Goal: Task Accomplishment & Management: Use online tool/utility

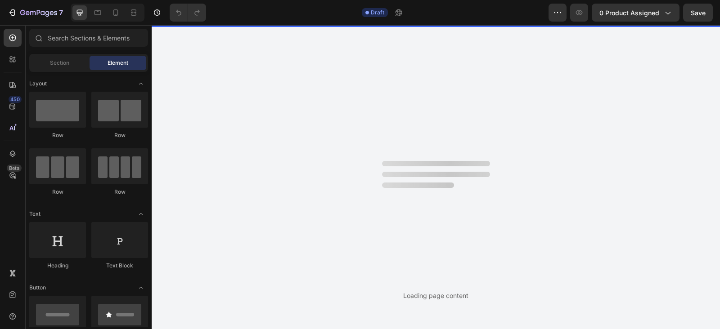
click at [655, 13] on span "0 product assigned" at bounding box center [629, 12] width 60 height 9
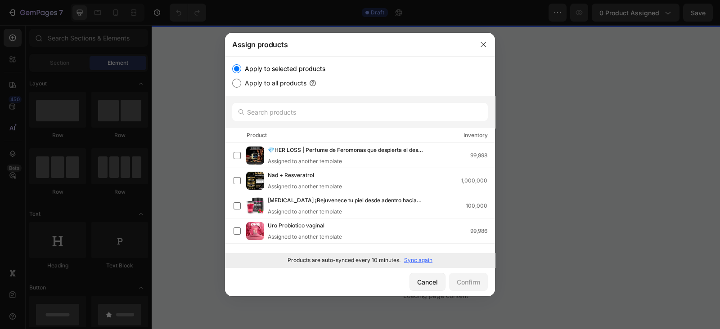
click at [414, 258] on p "Sync again" at bounding box center [418, 260] width 28 height 8
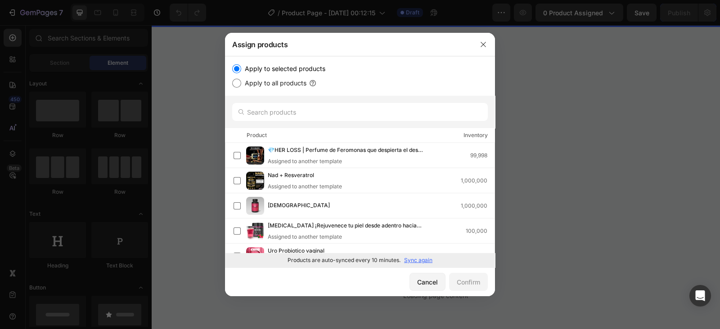
click at [236, 204] on label at bounding box center [237, 205] width 7 height 7
click at [468, 284] on div "Confirm" at bounding box center [468, 282] width 23 height 9
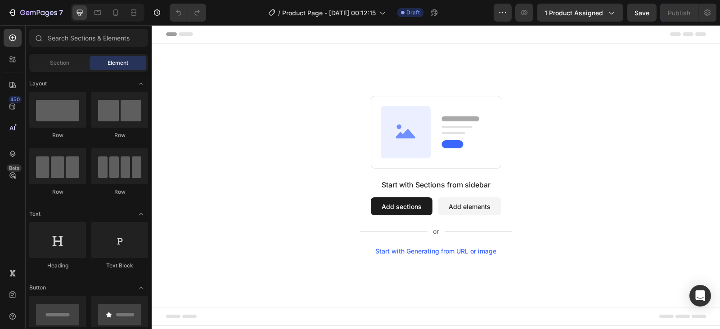
click at [54, 59] on span "Section" at bounding box center [59, 63] width 19 height 8
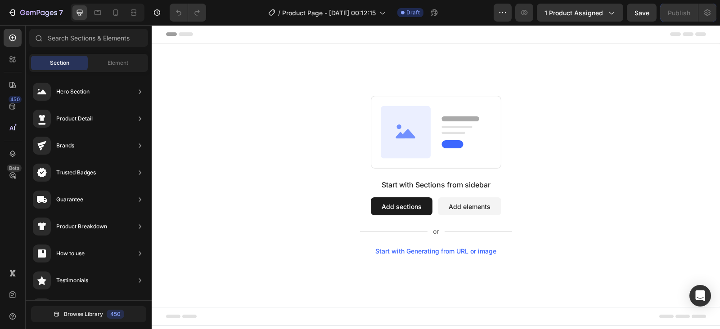
click at [607, 13] on icon "button" at bounding box center [611, 12] width 9 height 9
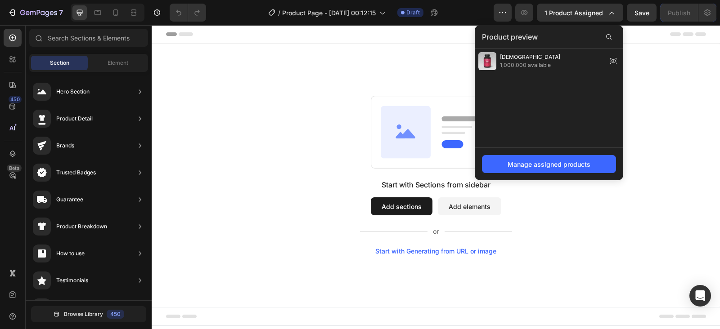
click at [607, 13] on icon "button" at bounding box center [611, 12] width 9 height 9
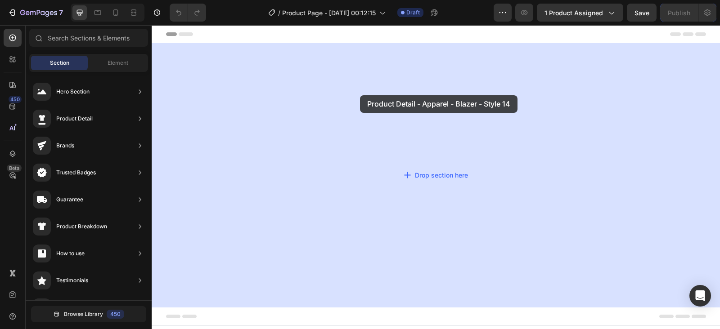
drag, startPoint x: 359, startPoint y: 118, endPoint x: 360, endPoint y: 95, distance: 23.0
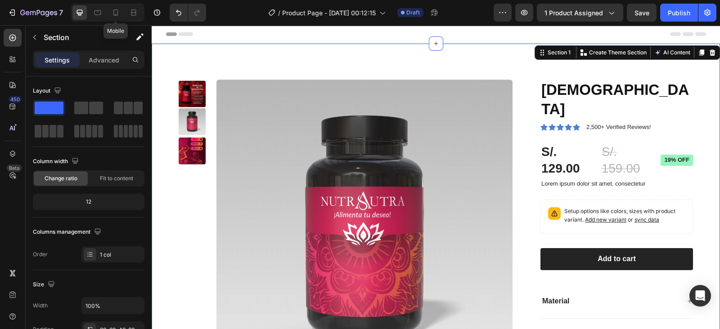
click at [117, 17] on icon at bounding box center [115, 12] width 9 height 9
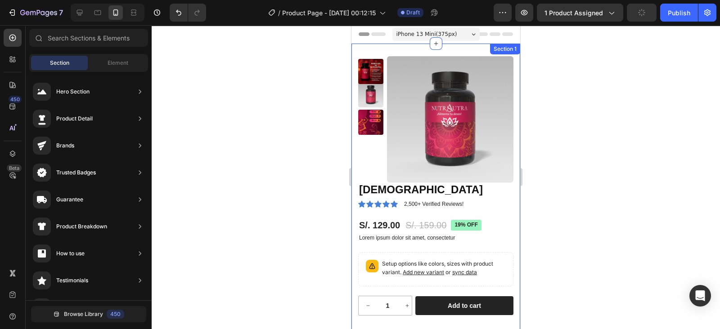
click at [461, 47] on div "Product Images Nutra Sutra Product Title Icon Icon Icon Icon Icon Icon List 2,5…" at bounding box center [435, 230] width 169 height 373
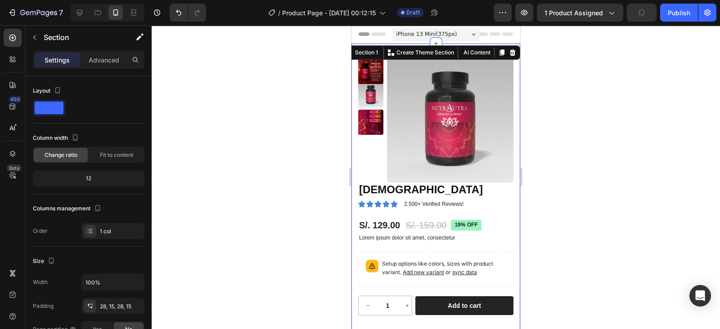
click at [99, 55] on p "Advanced" at bounding box center [104, 59] width 31 height 9
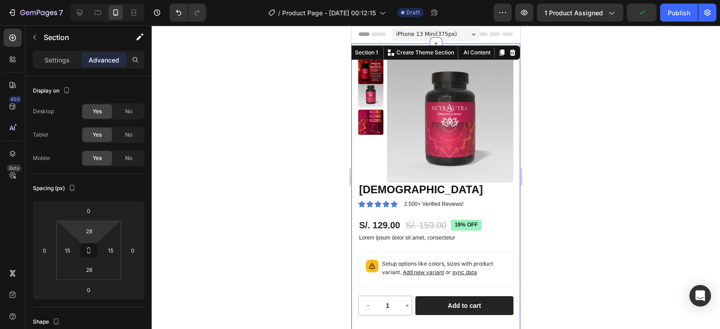
click at [98, 232] on input "28" at bounding box center [89, 231] width 18 height 13
click at [92, 248] on span "Auto" at bounding box center [97, 250] width 12 height 6
type input "Auto"
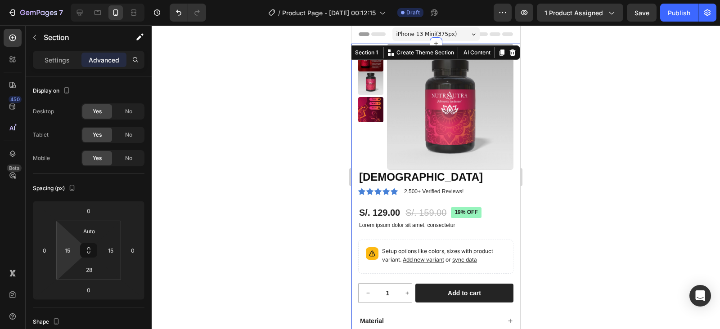
click at [70, 248] on input "15" at bounding box center [67, 250] width 13 height 13
type input "3"
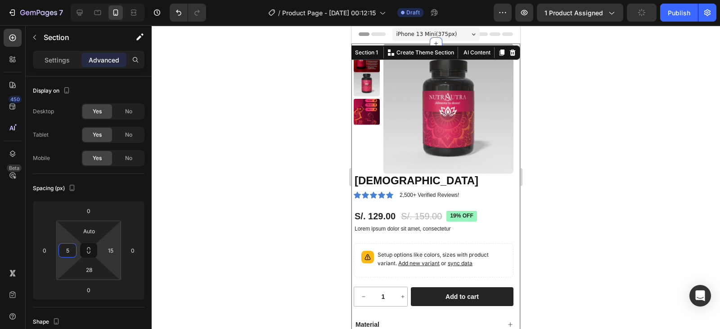
type input "5"
click at [108, 254] on input "15" at bounding box center [110, 250] width 13 height 13
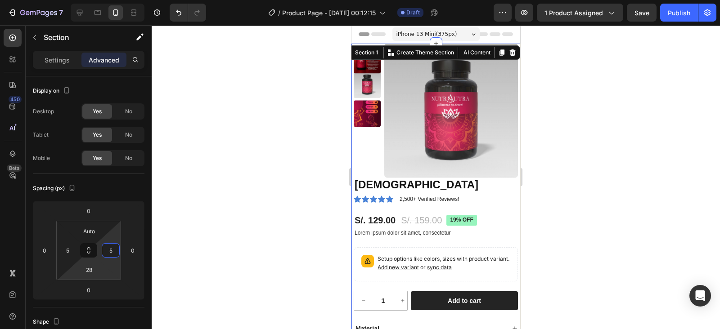
type input "5"
click at [90, 273] on input "28" at bounding box center [89, 269] width 18 height 13
click at [100, 288] on span "Auto" at bounding box center [97, 289] width 12 height 6
type input "Auto"
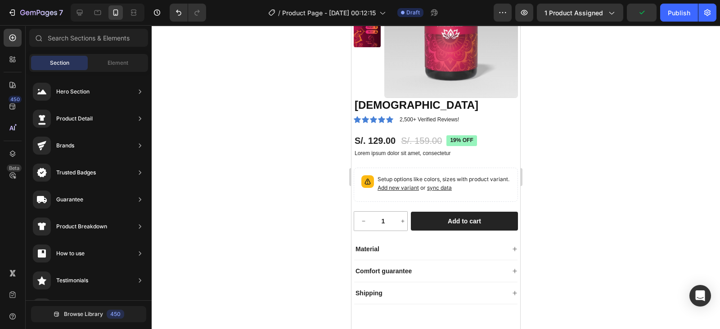
scroll to position [81, 0]
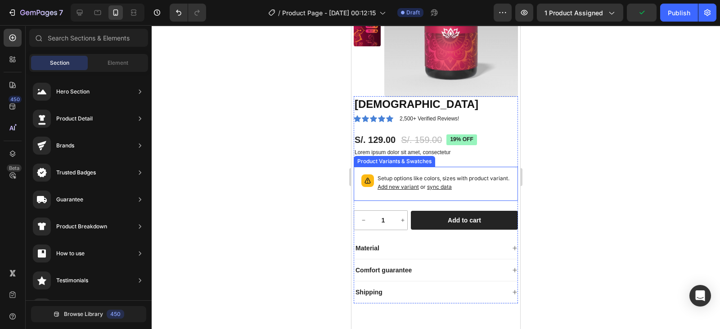
click at [442, 179] on p "Setup options like colors, sizes with product variant. Add new variant or sync …" at bounding box center [444, 183] width 133 height 17
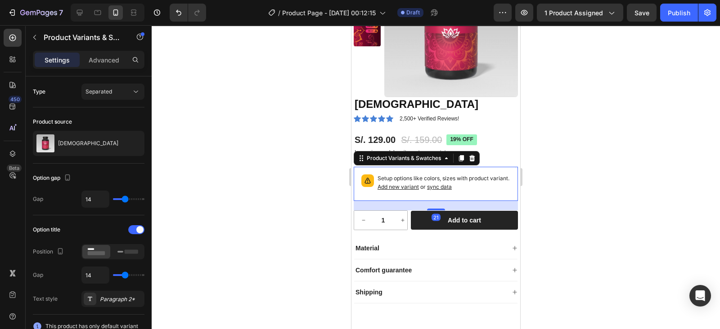
click at [472, 157] on icon at bounding box center [472, 158] width 6 height 6
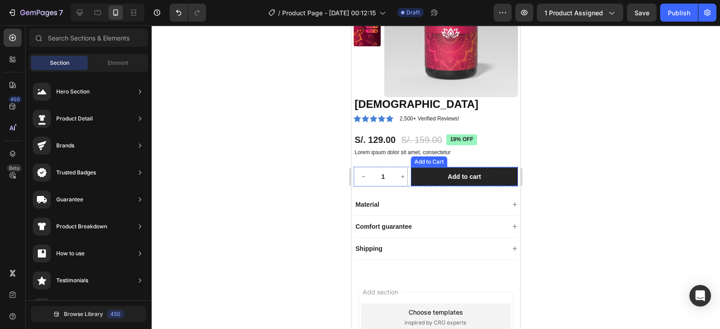
click at [436, 176] on button "Add to cart" at bounding box center [464, 176] width 107 height 19
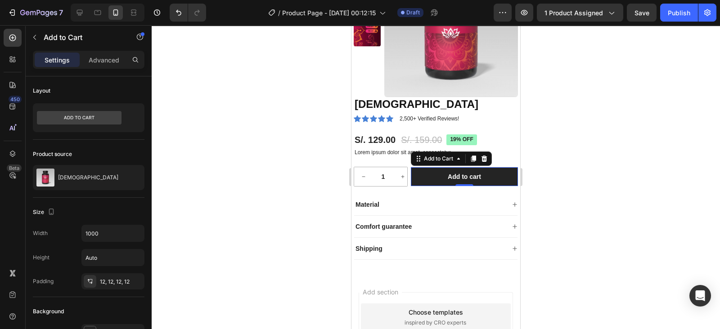
click at [488, 154] on div at bounding box center [484, 158] width 11 height 11
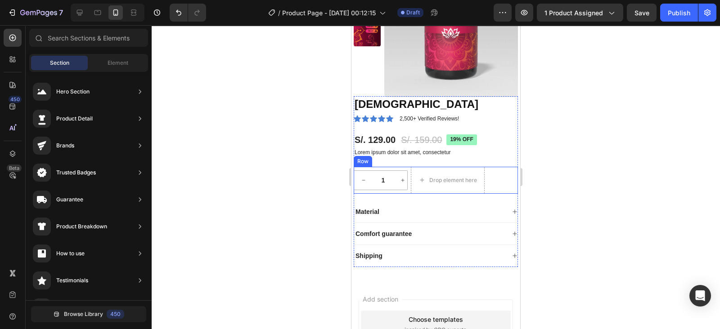
click at [408, 185] on div "1 Product Quantity Row Drop element here Row" at bounding box center [436, 180] width 164 height 27
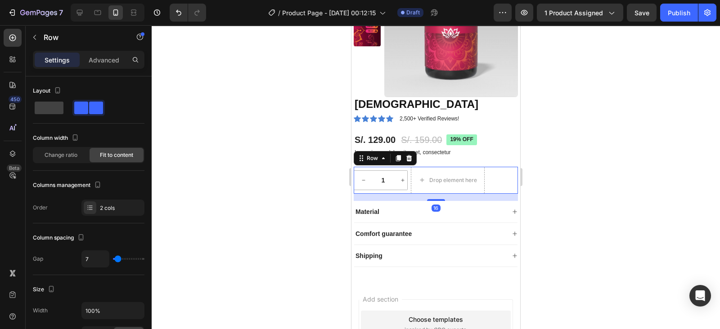
click at [413, 157] on div at bounding box center [409, 158] width 11 height 11
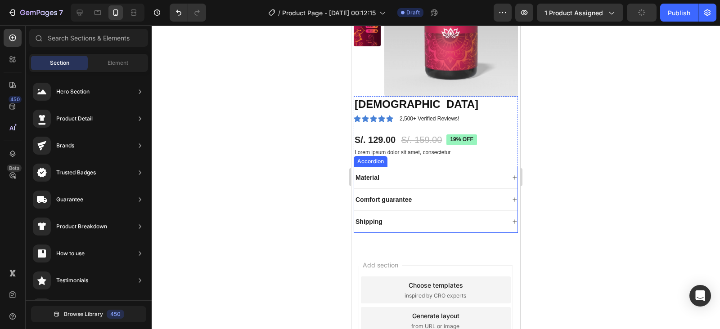
click at [405, 176] on div "Material" at bounding box center [429, 177] width 151 height 11
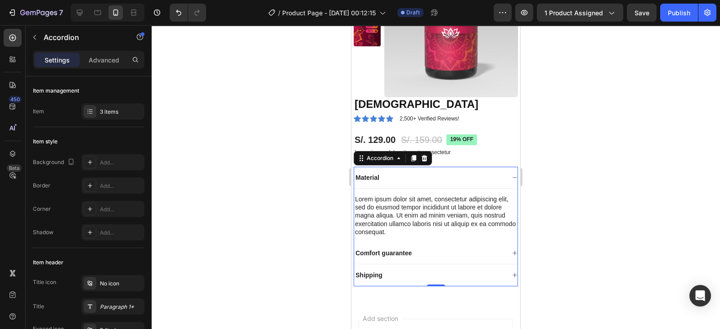
click at [425, 160] on icon at bounding box center [425, 158] width 6 height 6
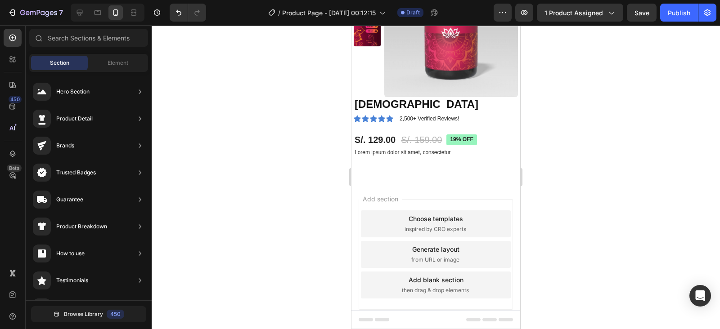
click at [418, 221] on div "Choose templates" at bounding box center [436, 218] width 54 height 9
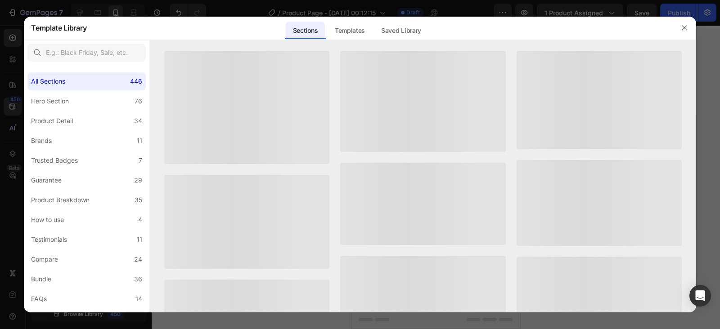
click at [685, 24] on icon "button" at bounding box center [684, 27] width 7 height 7
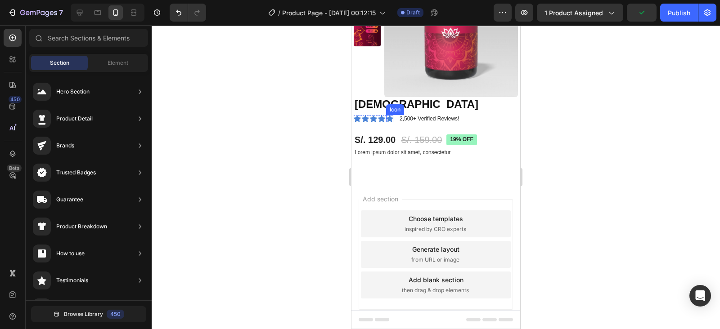
click at [389, 118] on icon at bounding box center [389, 119] width 7 height 7
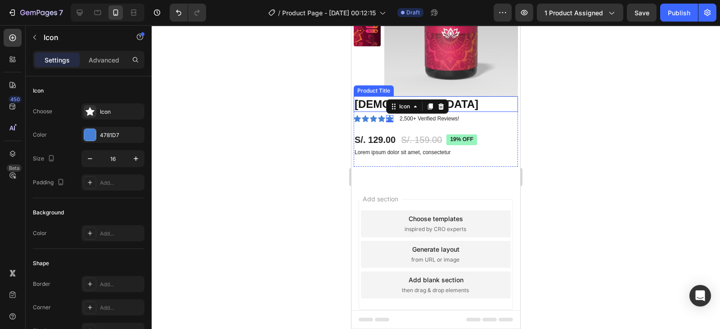
click at [93, 132] on div at bounding box center [90, 135] width 12 height 12
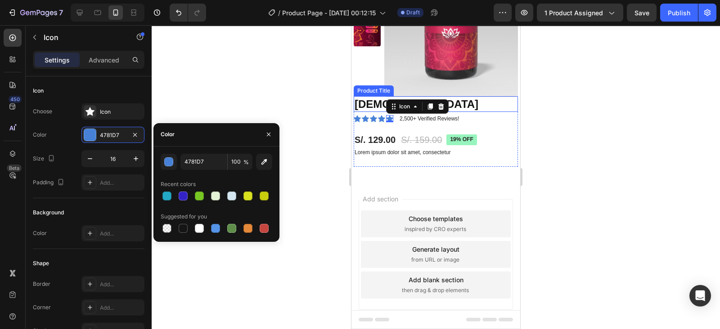
click at [249, 196] on div at bounding box center [247, 196] width 9 height 9
click at [265, 193] on div at bounding box center [264, 196] width 9 height 9
click at [252, 195] on div at bounding box center [248, 196] width 11 height 11
type input "D9E01F"
click at [380, 117] on icon at bounding box center [381, 118] width 7 height 7
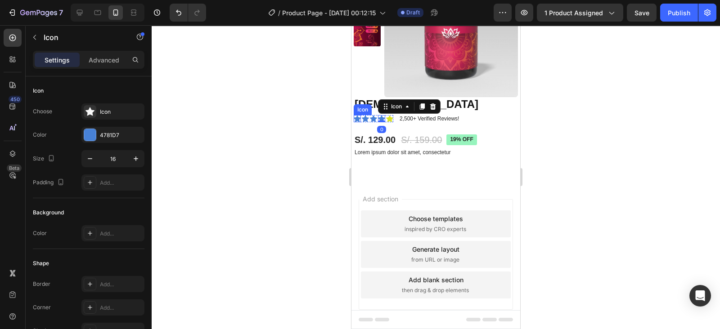
click at [91, 132] on div at bounding box center [90, 135] width 12 height 12
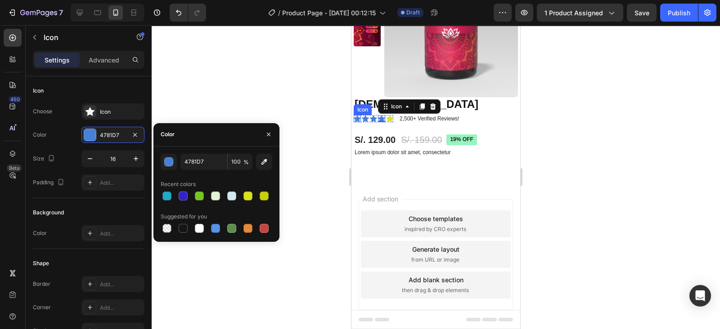
click at [250, 193] on div at bounding box center [247, 196] width 9 height 9
type input "D9E01F"
click at [373, 120] on div "Icon" at bounding box center [373, 118] width 7 height 7
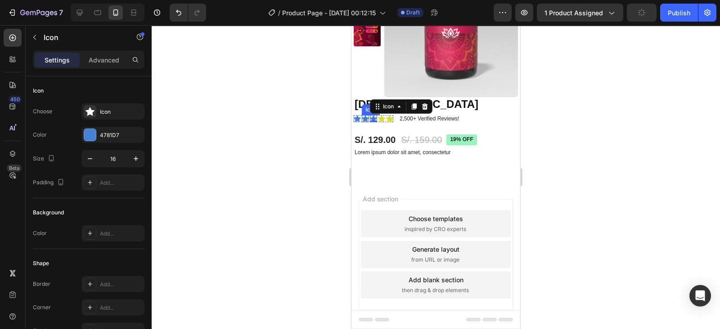
click at [91, 132] on div at bounding box center [90, 135] width 12 height 12
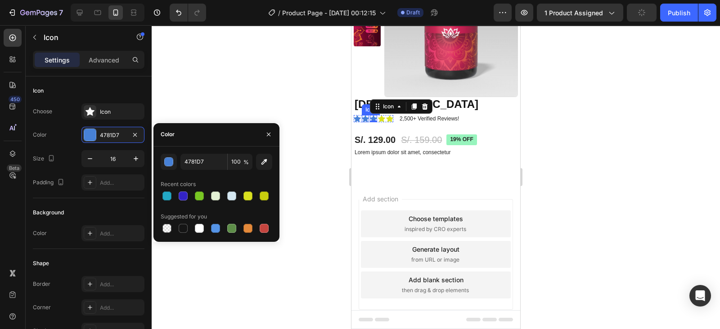
click at [247, 192] on div at bounding box center [247, 196] width 9 height 9
type input "D9E01F"
click at [366, 115] on div "Icon" at bounding box center [365, 118] width 7 height 7
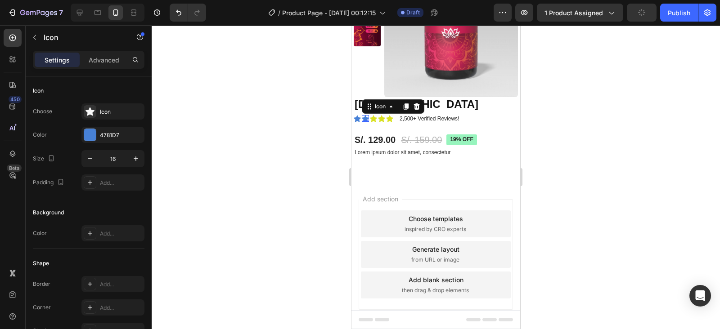
click at [90, 132] on div at bounding box center [90, 135] width 12 height 12
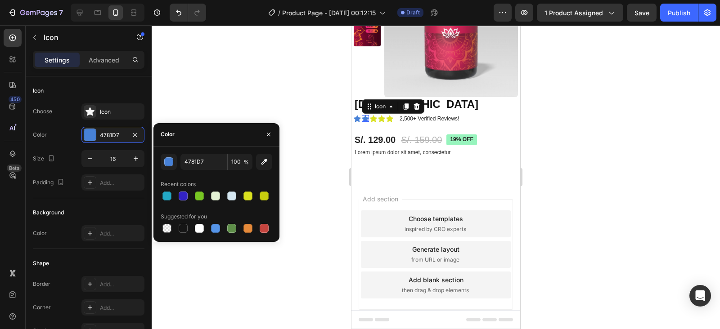
click at [249, 192] on div at bounding box center [247, 196] width 9 height 9
type input "D9E01F"
click at [357, 118] on icon at bounding box center [357, 119] width 7 height 7
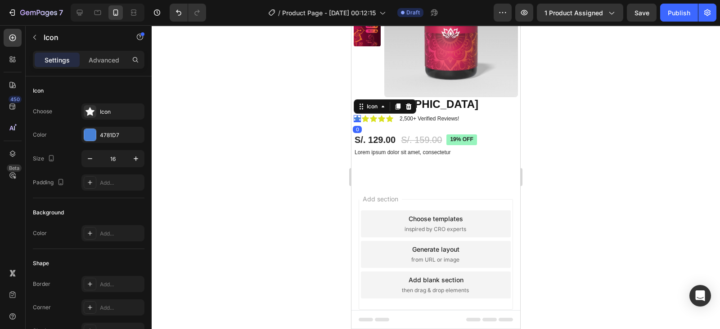
click at [95, 129] on div at bounding box center [90, 135] width 12 height 12
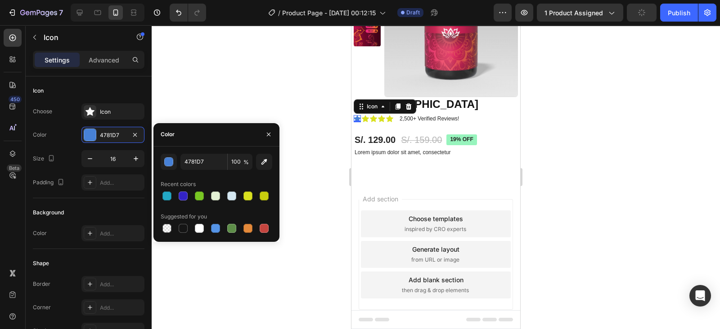
click at [247, 197] on div at bounding box center [247, 196] width 9 height 9
type input "D9E01F"
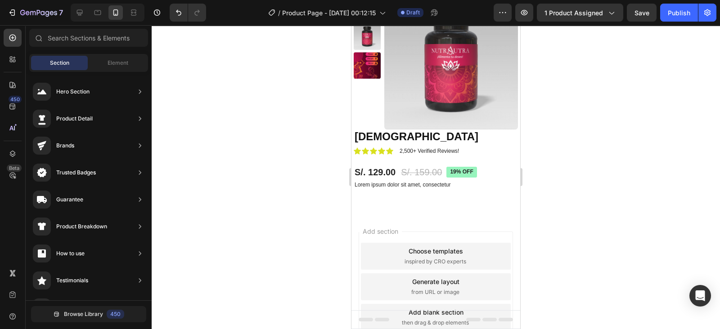
scroll to position [47, 0]
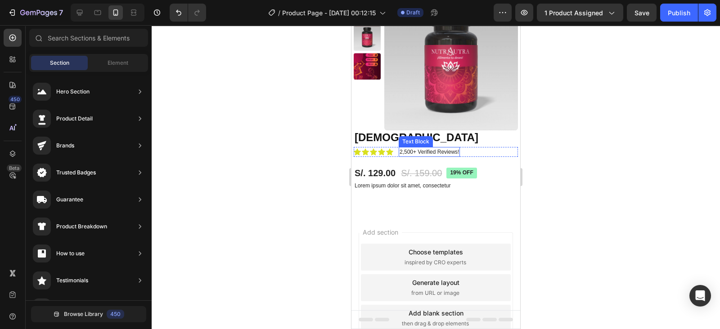
click at [416, 151] on p "2,500+ Verified Reviews!" at bounding box center [429, 152] width 59 height 8
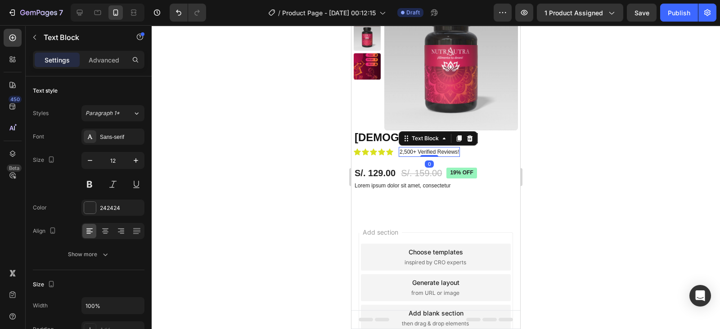
click at [414, 151] on p "2,500+ Verified Reviews!" at bounding box center [429, 152] width 59 height 8
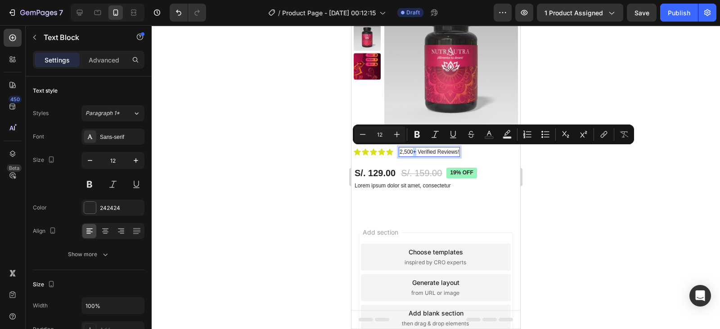
click at [415, 152] on p "2,500+ Verified Reviews!" at bounding box center [429, 152] width 59 height 8
copy p "+"
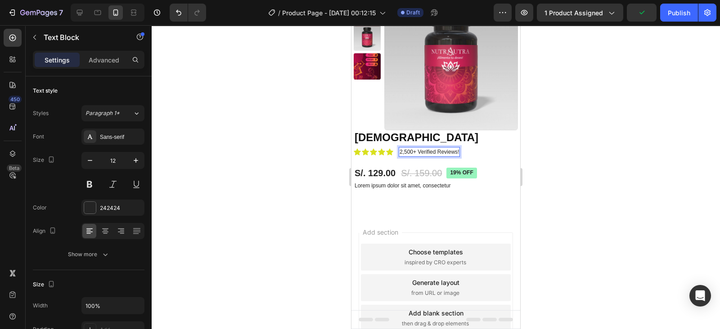
click at [405, 152] on p "2,500+ Verified Reviews!" at bounding box center [429, 152] width 59 height 8
click at [455, 153] on p "+500+ Verified Reviews!" at bounding box center [429, 152] width 58 height 8
click at [457, 152] on p "+500+ Verified Reviews!" at bounding box center [429, 152] width 58 height 8
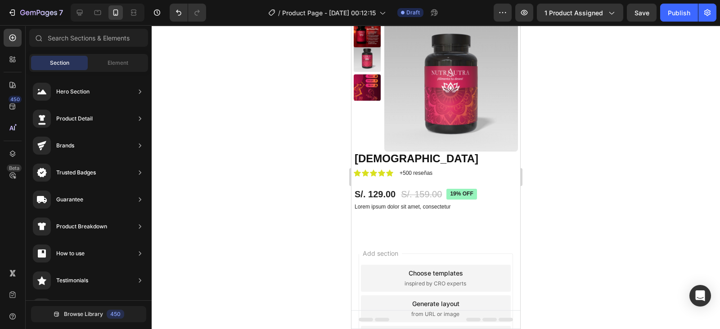
scroll to position [28, 0]
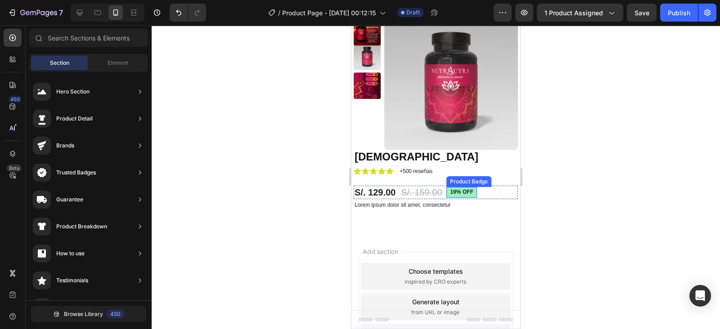
click at [461, 193] on pre "19% off" at bounding box center [461, 192] width 30 height 11
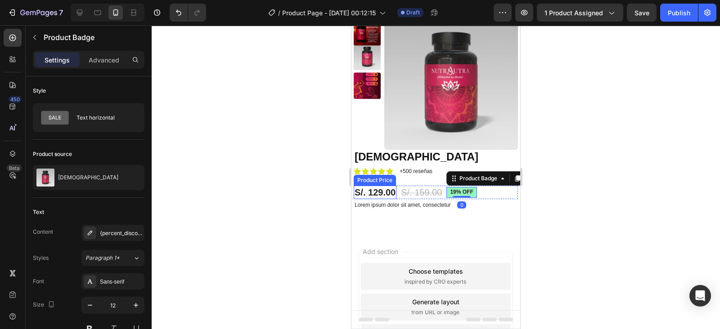
click at [119, 234] on div "{percent_discount} off" at bounding box center [121, 233] width 42 height 8
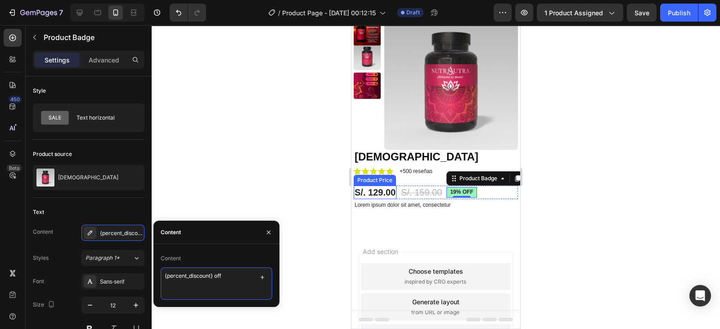
click at [225, 278] on textarea "{percent_discount} off" at bounding box center [217, 284] width 112 height 32
type textarea "{percent_discount} OFERTA"
click at [272, 237] on button "button" at bounding box center [268, 232] width 14 height 14
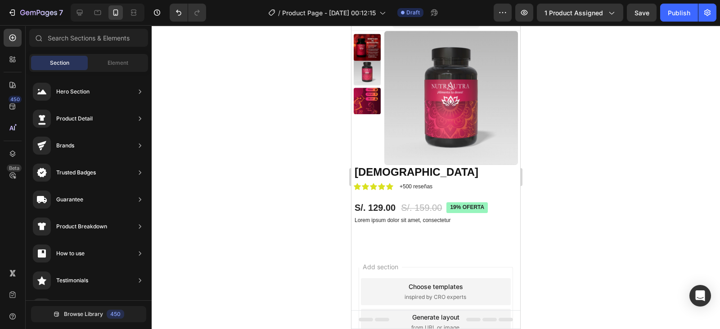
scroll to position [0, 0]
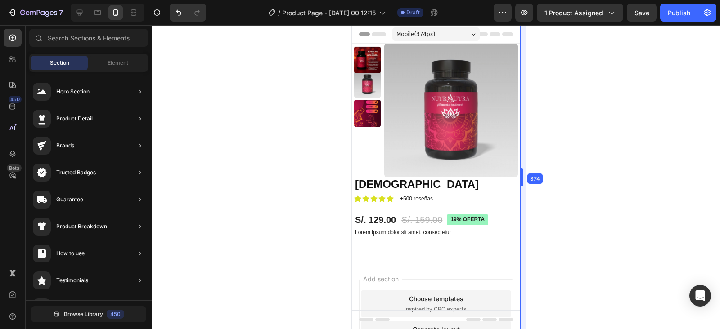
drag, startPoint x: 520, startPoint y: 200, endPoint x: 517, endPoint y: 214, distance: 13.8
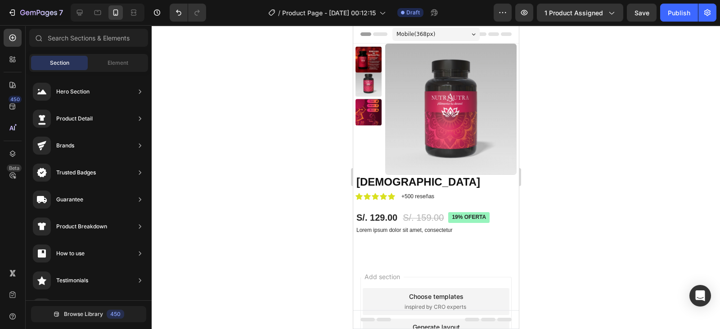
drag, startPoint x: 515, startPoint y: 211, endPoint x: 873, endPoint y: 186, distance: 358.6
click at [390, 230] on p "Lorem ipsum dolor sit amet, consectetur" at bounding box center [435, 230] width 159 height 7
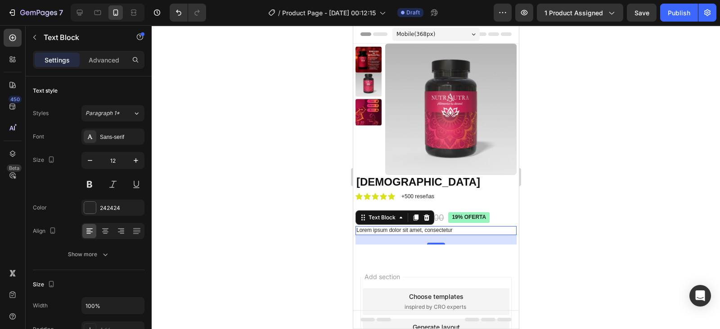
click at [424, 216] on icon at bounding box center [426, 218] width 6 height 6
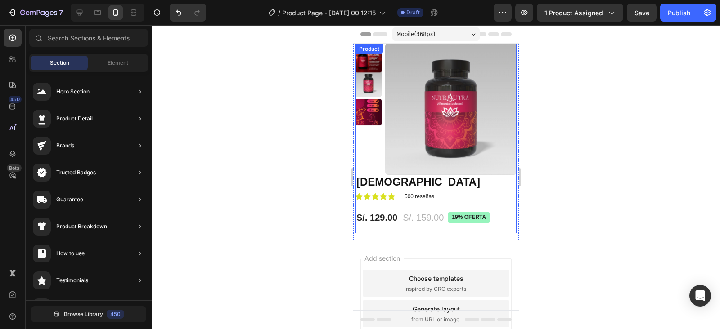
click at [419, 230] on div "Nutra Sutra Product Title Icon Icon Icon Icon Icon Icon List +500 reseñas Text …" at bounding box center [435, 203] width 161 height 59
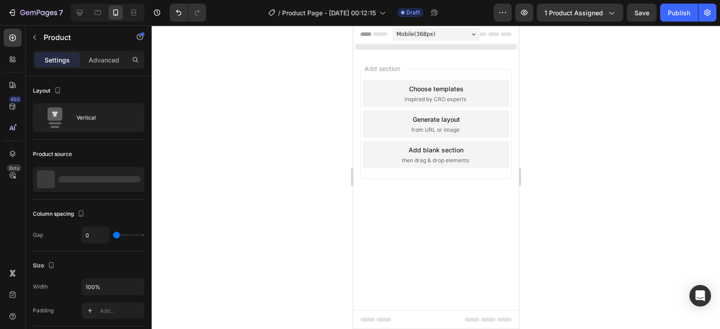
click at [109, 54] on div "Advanced" at bounding box center [103, 60] width 45 height 14
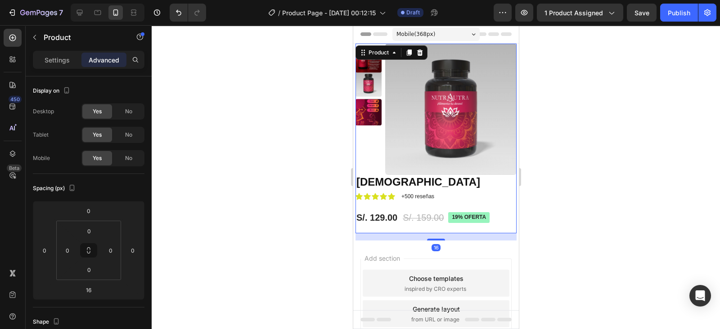
click at [433, 239] on div at bounding box center [436, 240] width 18 height 2
click at [438, 232] on div "Nutra Sutra Product Title Icon Icon Icon Icon Icon Icon List +500 reseñas Text …" at bounding box center [435, 203] width 161 height 59
click at [422, 224] on div "S/. 159.00" at bounding box center [422, 217] width 43 height 13
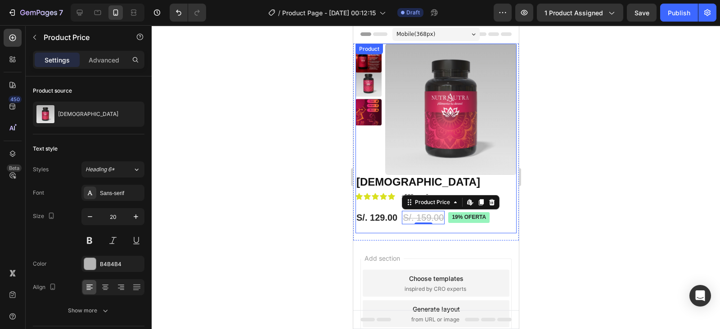
click at [401, 230] on div "Nutra Sutra Product Title Icon Icon Icon Icon Icon Icon List +500 reseñas Text …" at bounding box center [435, 203] width 161 height 59
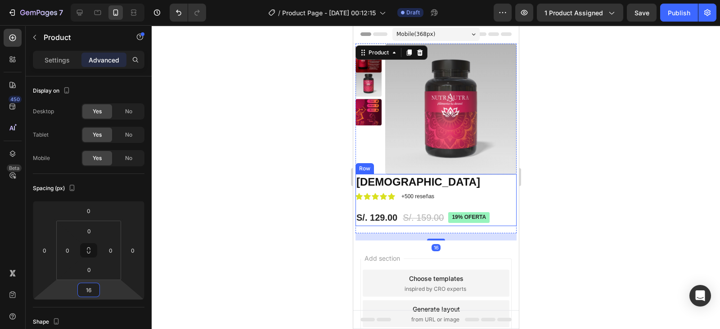
click at [87, 295] on input "16" at bounding box center [89, 289] width 18 height 13
click at [97, 306] on span "Auto" at bounding box center [97, 309] width 12 height 6
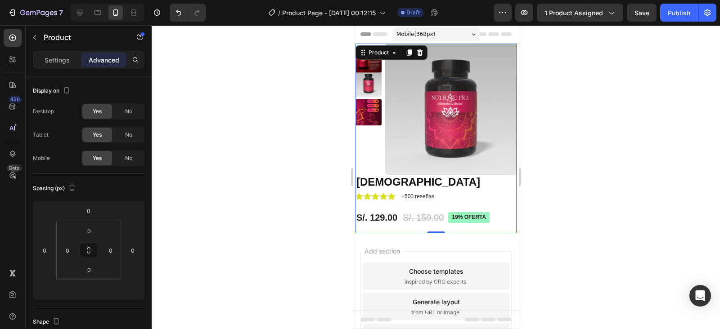
click at [468, 228] on div "Nutra Sutra Product Title Icon Icon Icon Icon Icon Icon List +500 reseñas Text …" at bounding box center [435, 203] width 161 height 59
click at [433, 237] on div "0" at bounding box center [435, 240] width 9 height 7
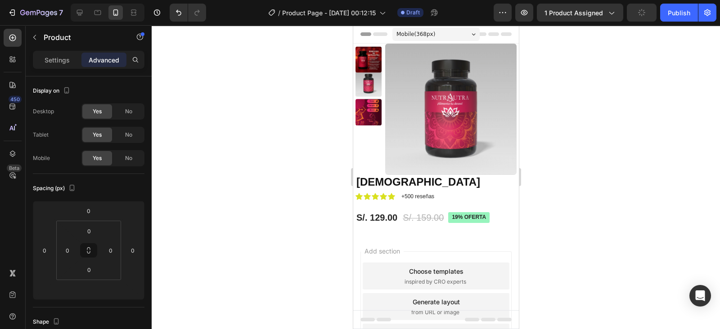
click at [429, 235] on div "Add section Choose templates inspired by CRO experts Generate layout from URL o…" at bounding box center [436, 320] width 166 height 172
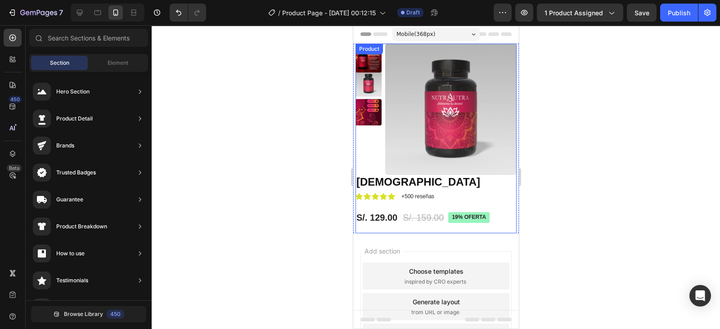
click at [430, 230] on div "Nutra Sutra Product Title Icon Icon Icon Icon Icon Icon List +500 reseñas Text …" at bounding box center [435, 203] width 161 height 59
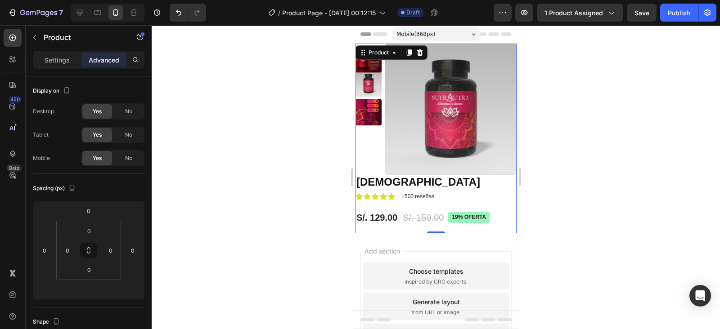
click at [447, 229] on div "Nutra Sutra Product Title Icon Icon Icon Icon Icon Icon List +500 reseñas Text …" at bounding box center [435, 203] width 161 height 59
click at [478, 212] on pre "19% OFERTA" at bounding box center [468, 217] width 41 height 11
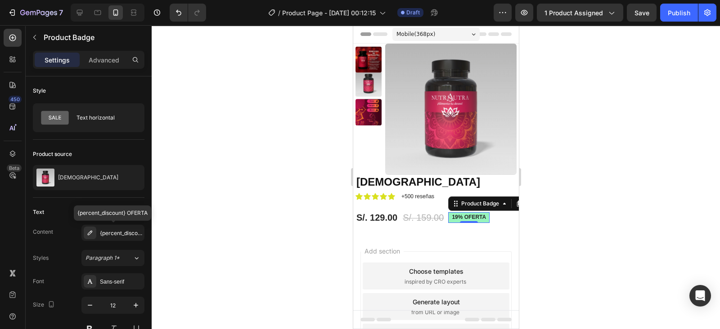
click at [110, 231] on div "{percent_discount} OFERTA" at bounding box center [121, 233] width 42 height 8
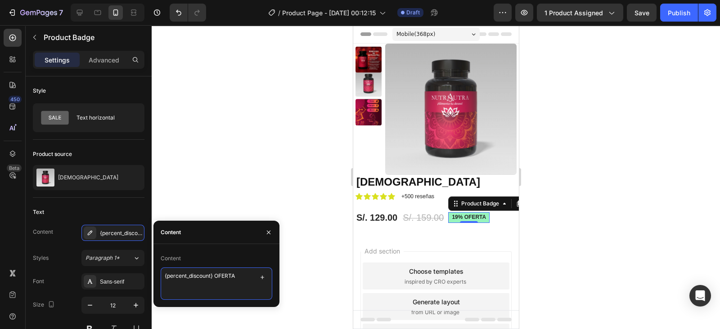
drag, startPoint x: 162, startPoint y: 275, endPoint x: 185, endPoint y: 278, distance: 22.7
click at [185, 278] on textarea "{percent_discount} OFERTA" at bounding box center [217, 284] width 112 height 32
click at [193, 273] on textarea "t_discount} OFERTA" at bounding box center [217, 284] width 112 height 32
paste textarea "%"
type textarea "20% OFERTA"
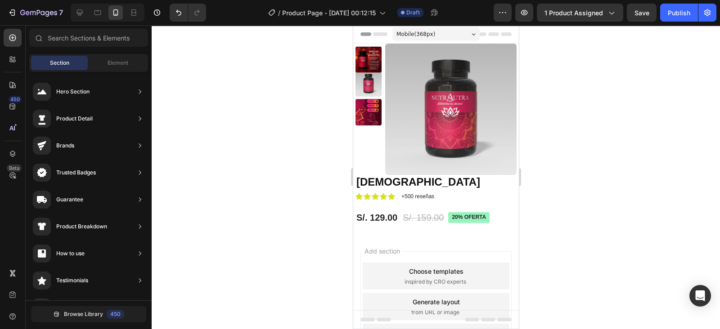
drag, startPoint x: 515, startPoint y: 204, endPoint x: 872, endPoint y: 214, distance: 356.5
drag, startPoint x: 514, startPoint y: 125, endPoint x: 874, endPoint y: 145, distance: 361.0
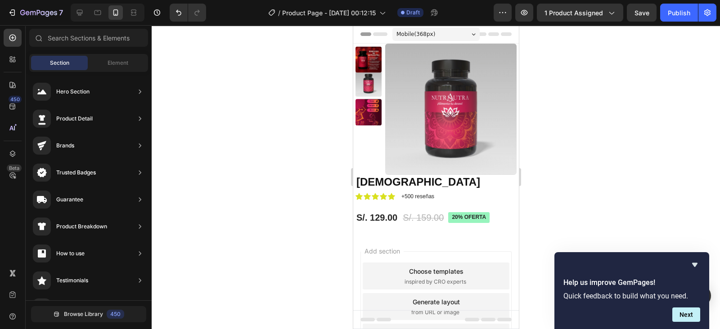
click at [680, 226] on div at bounding box center [436, 177] width 568 height 304
click at [656, 206] on div at bounding box center [436, 177] width 568 height 304
click at [667, 201] on div at bounding box center [436, 177] width 568 height 304
click at [694, 261] on icon "Hide survey" at bounding box center [694, 265] width 11 height 11
